Goal: Task Accomplishment & Management: Complete application form

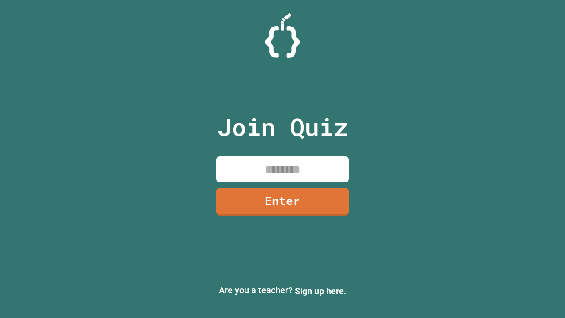
click at [321, 291] on link "Sign up here." at bounding box center [321, 291] width 52 height 11
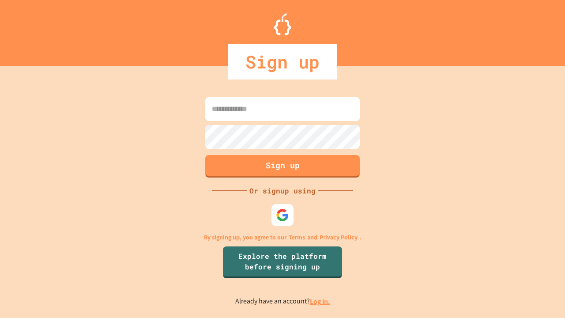
click at [321, 301] on link "Log in." at bounding box center [320, 301] width 20 height 9
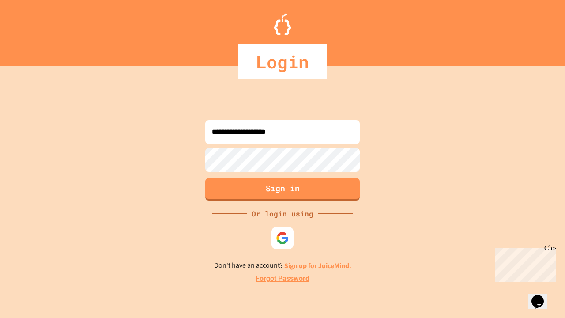
type input "**********"
